Goal: Transaction & Acquisition: Obtain resource

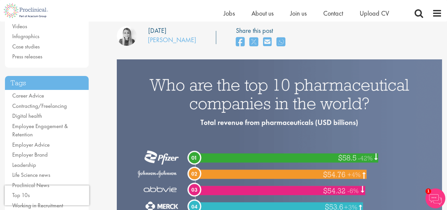
scroll to position [32, 0]
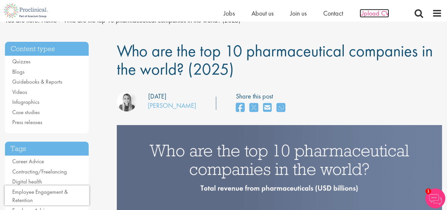
click at [371, 15] on span "Upload CV" at bounding box center [374, 13] width 29 height 9
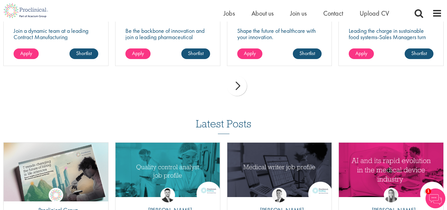
scroll to position [662, 0]
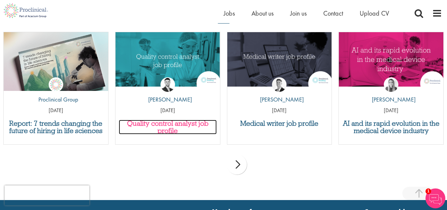
click at [175, 126] on h3 "Quality control analyst job profile" at bounding box center [168, 127] width 98 height 15
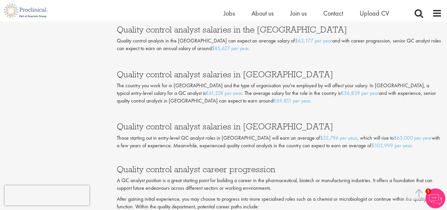
scroll to position [1159, 0]
